Goal: Task Accomplishment & Management: Manage account settings

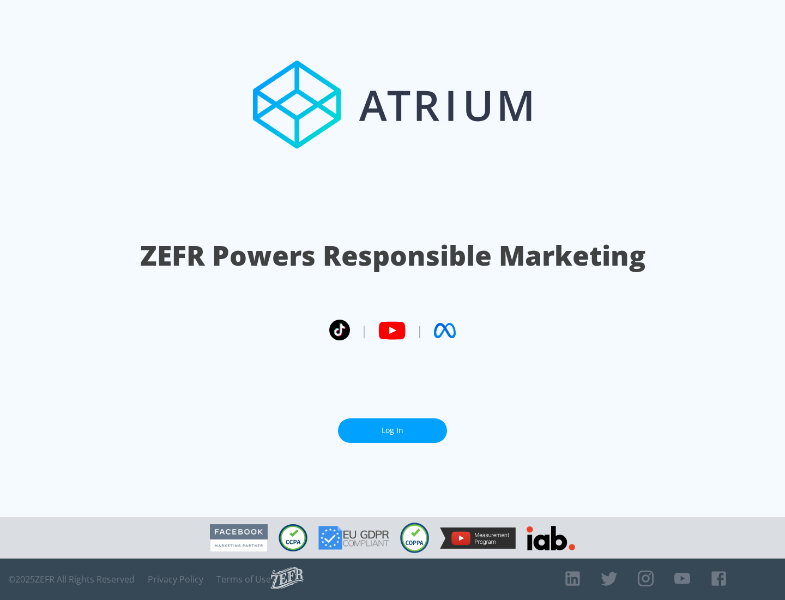
click at [393, 430] on link "Log In" at bounding box center [392, 430] width 109 height 25
